Goal: Information Seeking & Learning: Understand process/instructions

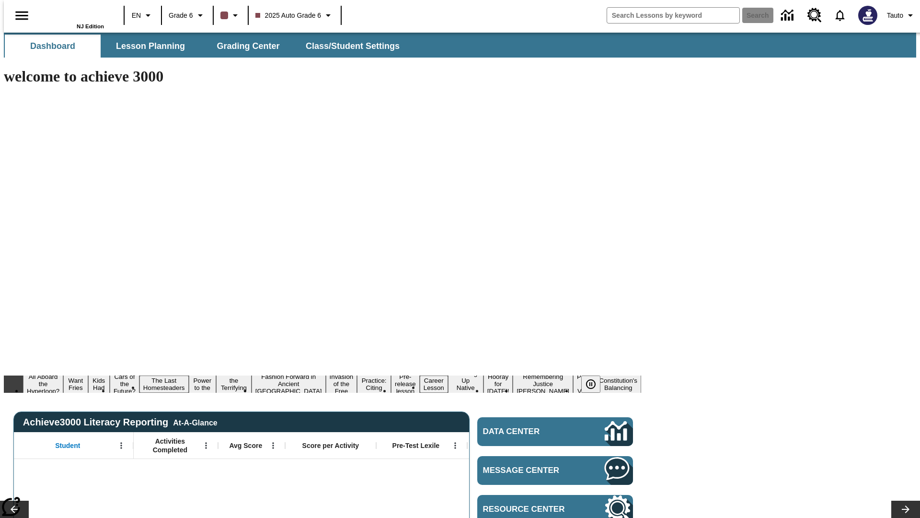
type input "-1"
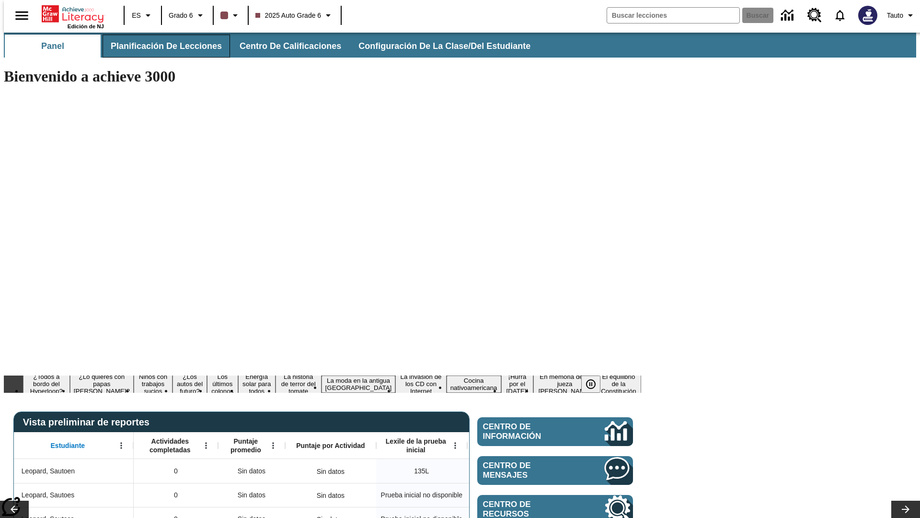
click at [161, 46] on span "Planificación de lecciones" at bounding box center [166, 46] width 111 height 11
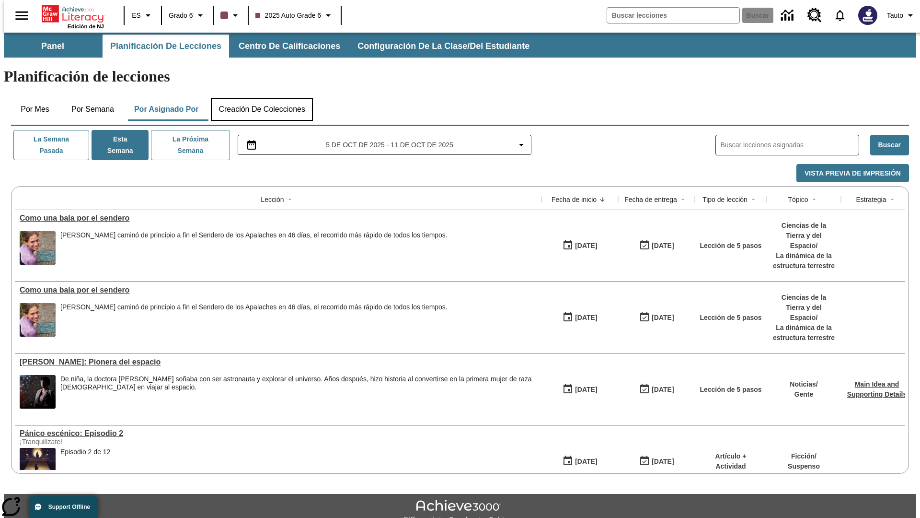
click at [262, 98] on button "Creación de colecciones" at bounding box center [262, 109] width 102 height 23
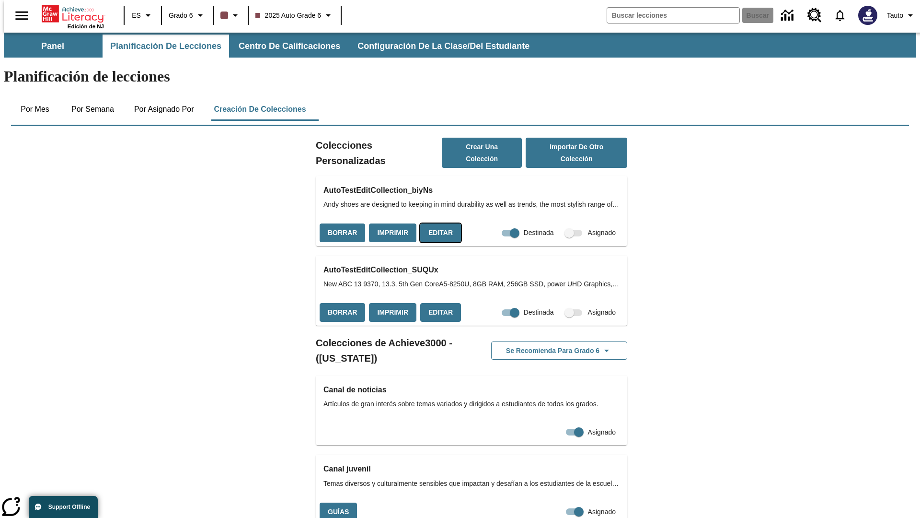
click at [437, 223] on button "Editar" at bounding box center [440, 232] width 41 height 19
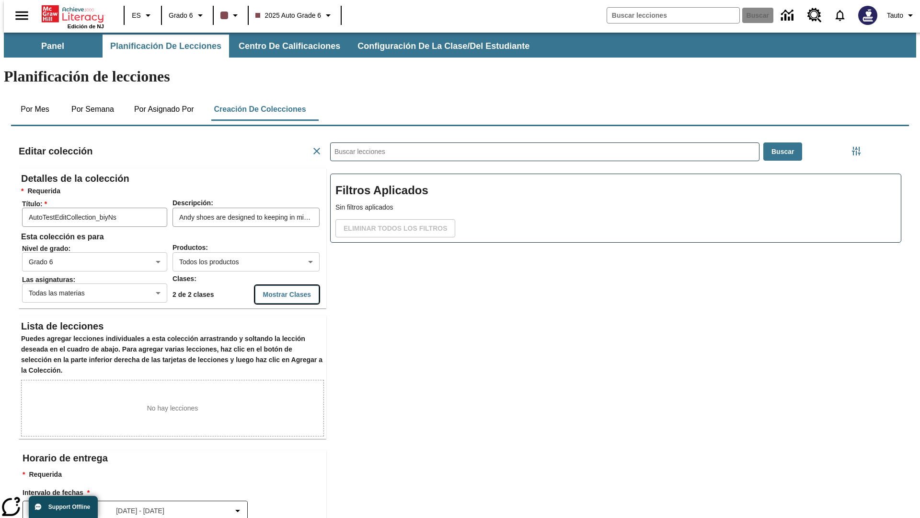
click at [267, 285] on button "Mostrar Clases" at bounding box center [287, 294] width 64 height 19
